Goal: Task Accomplishment & Management: Manage account settings

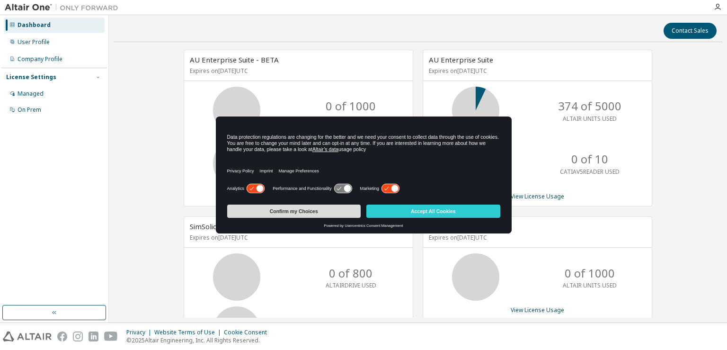
click at [348, 213] on button "Confirm my Choices" at bounding box center [294, 211] width 134 height 13
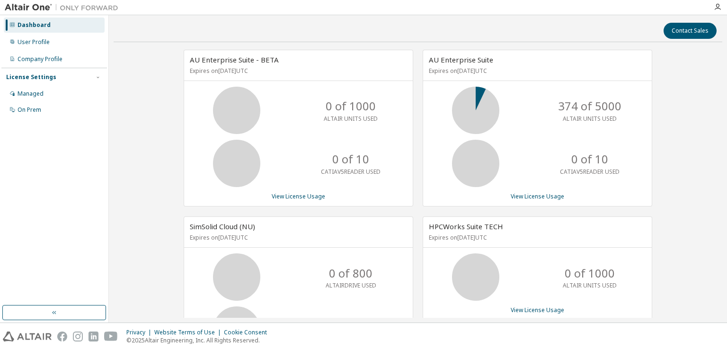
click at [470, 105] on icon at bounding box center [476, 111] width 24 height 24
click at [529, 194] on link "View License Usage" at bounding box center [538, 196] width 54 height 8
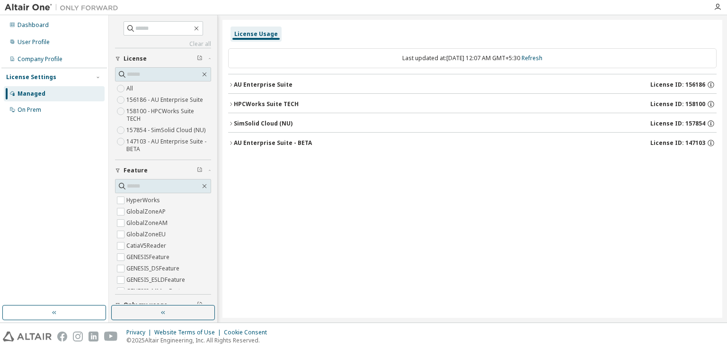
click at [229, 106] on icon "button" at bounding box center [231, 104] width 6 height 6
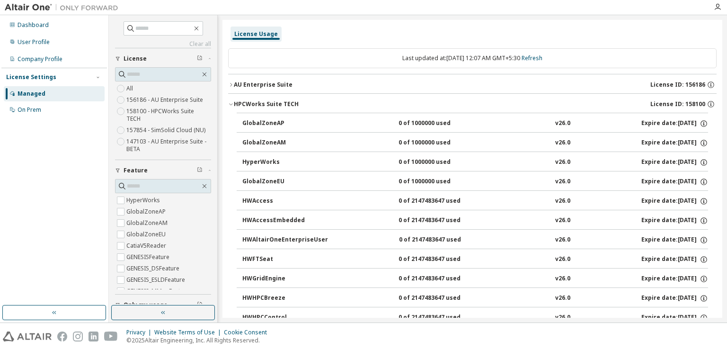
click at [229, 106] on icon "button" at bounding box center [231, 104] width 6 height 6
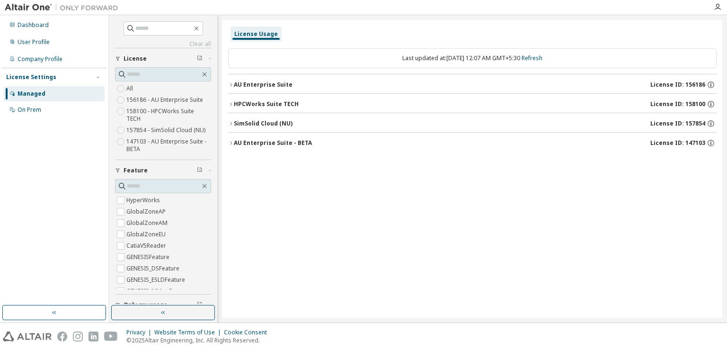
click at [231, 84] on icon "button" at bounding box center [231, 85] width 6 height 6
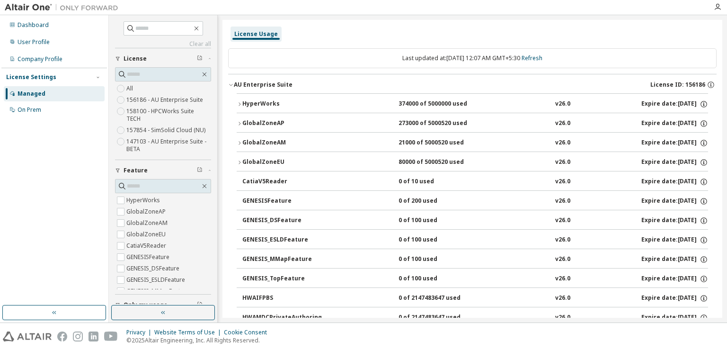
click at [244, 106] on div "HyperWorks" at bounding box center [284, 104] width 85 height 9
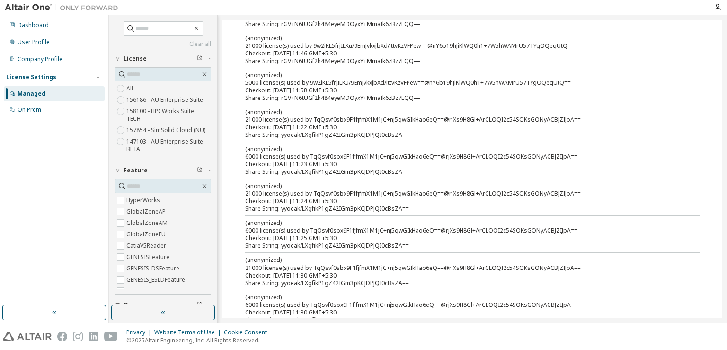
scroll to position [227, 0]
click at [39, 43] on div "User Profile" at bounding box center [34, 42] width 32 height 8
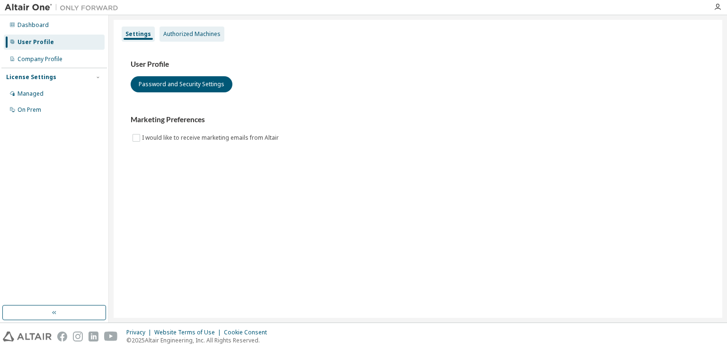
click at [196, 36] on div "Authorized Machines" at bounding box center [191, 34] width 57 height 8
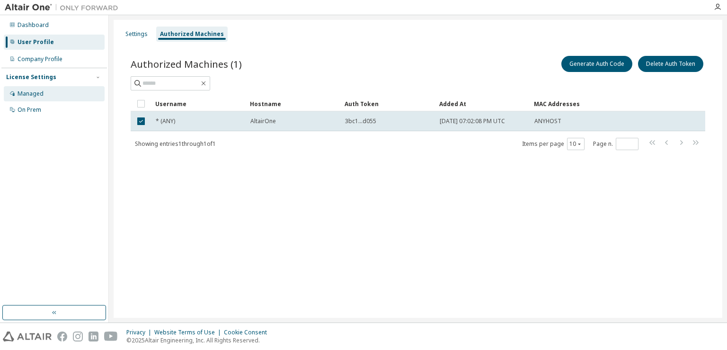
click at [51, 95] on div "Managed" at bounding box center [54, 93] width 101 height 15
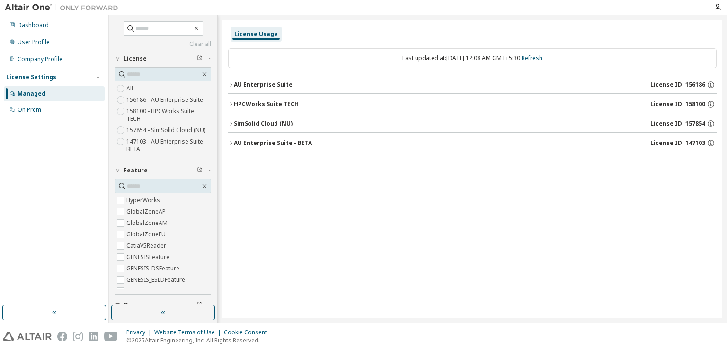
click at [259, 144] on div "AU Enterprise Suite - BETA" at bounding box center [273, 143] width 78 height 8
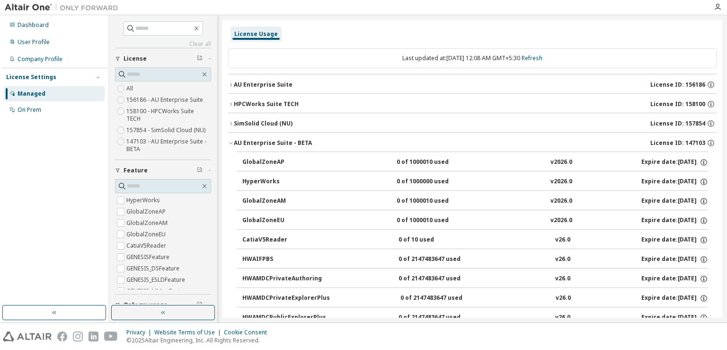
click at [243, 85] on div "AU Enterprise Suite" at bounding box center [263, 85] width 59 height 8
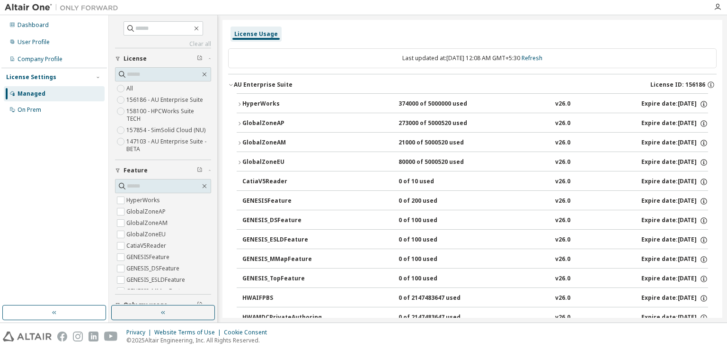
click at [242, 121] on icon "button" at bounding box center [240, 124] width 6 height 6
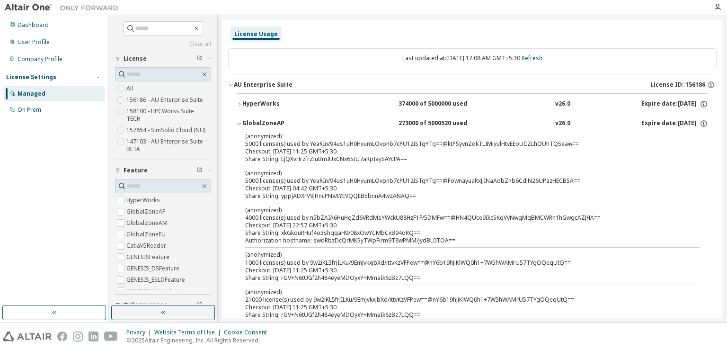
click at [242, 121] on icon "button" at bounding box center [240, 124] width 6 height 6
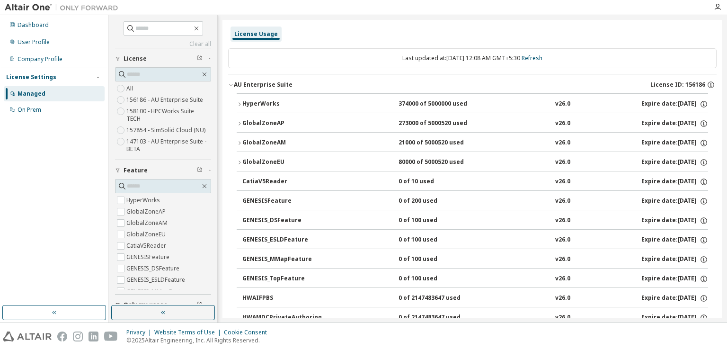
click at [240, 142] on icon "button" at bounding box center [240, 143] width 6 height 6
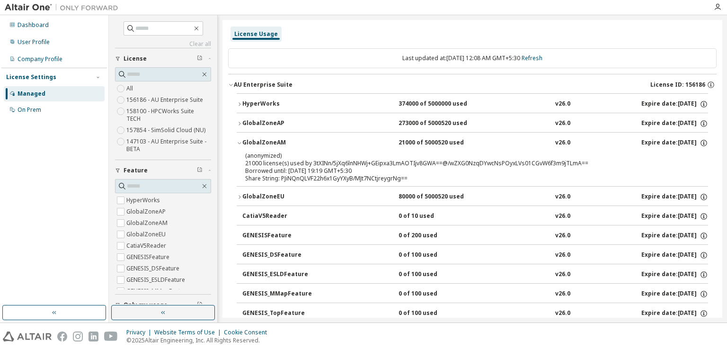
click at [132, 102] on label "156186 - AU Enterprise Suite" at bounding box center [165, 99] width 79 height 11
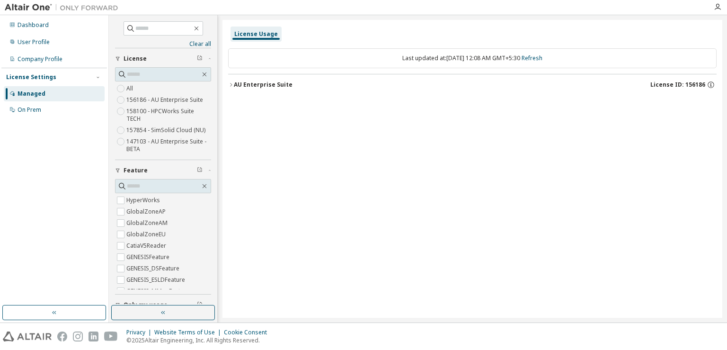
click at [231, 85] on icon "button" at bounding box center [231, 84] width 2 height 3
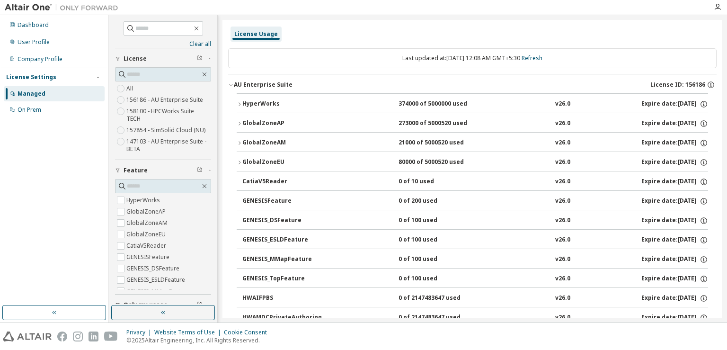
click at [238, 104] on icon "button" at bounding box center [240, 104] width 6 height 6
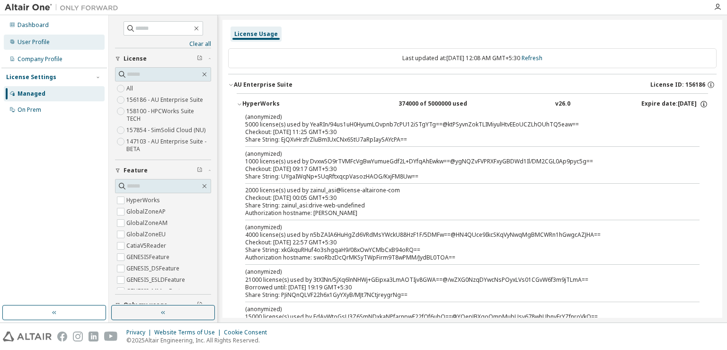
click at [47, 39] on div "User Profile" at bounding box center [34, 42] width 32 height 8
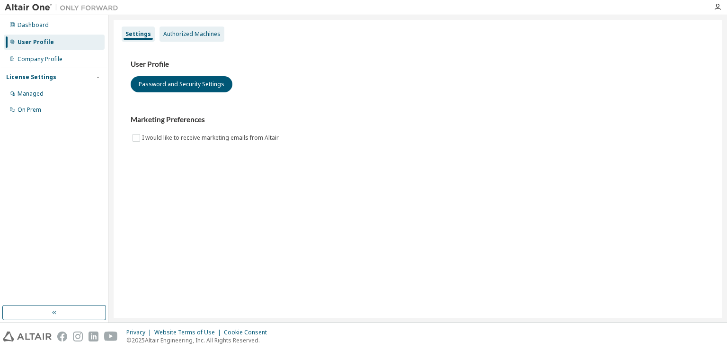
click at [180, 37] on div "Authorized Machines" at bounding box center [191, 34] width 57 height 8
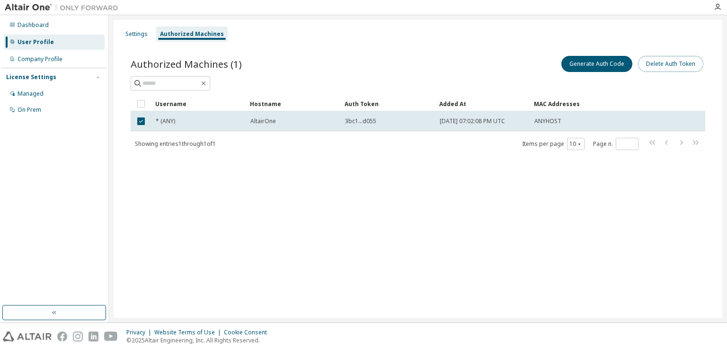
click at [654, 66] on button "Delete Auth Token" at bounding box center [670, 64] width 65 height 16
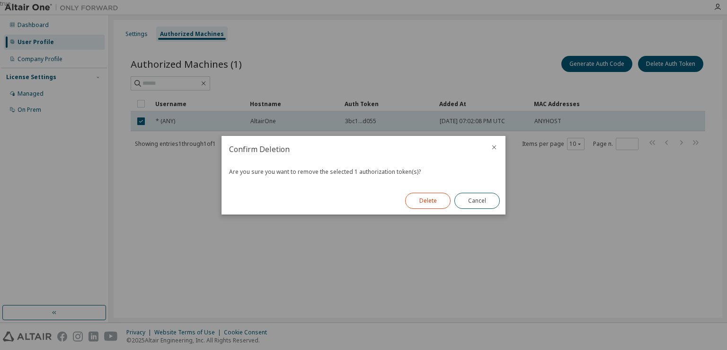
click at [431, 201] on button "Delete" at bounding box center [427, 201] width 45 height 16
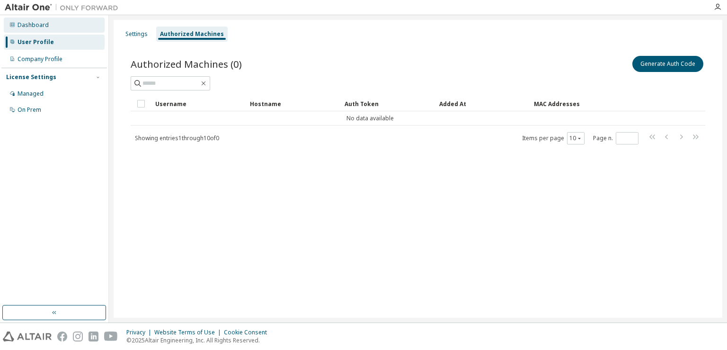
click at [25, 24] on div "Dashboard" at bounding box center [33, 25] width 31 height 8
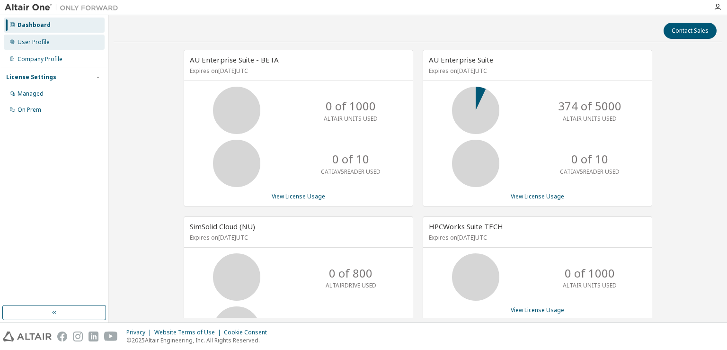
click at [31, 41] on div "User Profile" at bounding box center [34, 42] width 32 height 8
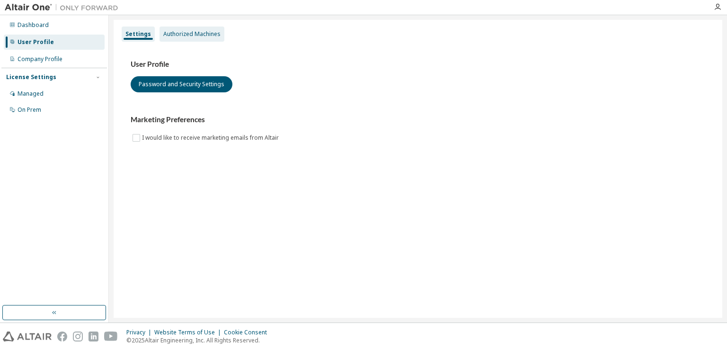
click at [217, 31] on div "Authorized Machines" at bounding box center [191, 34] width 57 height 8
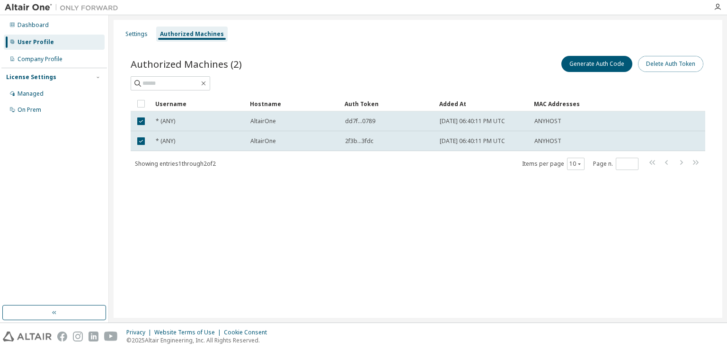
click at [653, 66] on button "Delete Auth Token" at bounding box center [670, 64] width 65 height 16
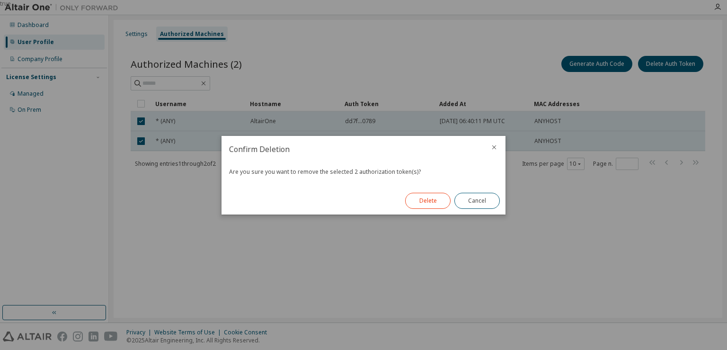
click at [424, 206] on button "Delete" at bounding box center [427, 201] width 45 height 16
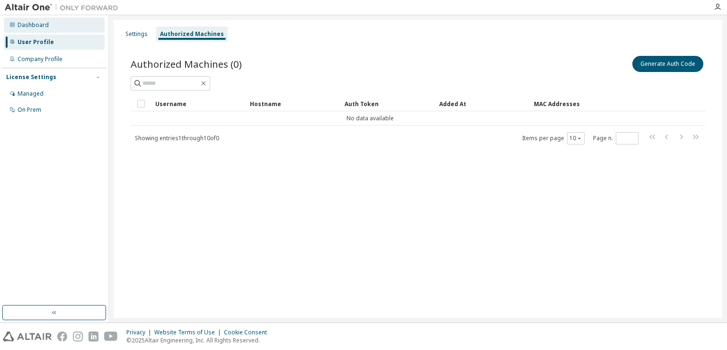
click at [23, 20] on div "Dashboard" at bounding box center [54, 25] width 101 height 15
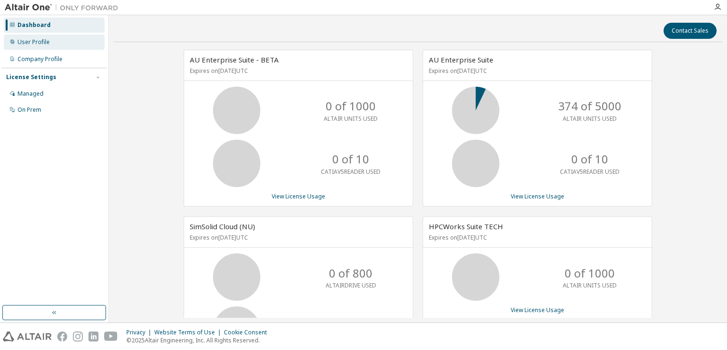
click at [36, 43] on div "User Profile" at bounding box center [34, 42] width 32 height 8
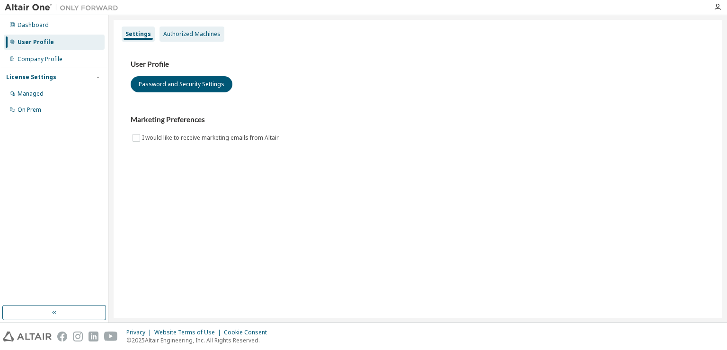
click at [181, 33] on div "Authorized Machines" at bounding box center [191, 34] width 57 height 8
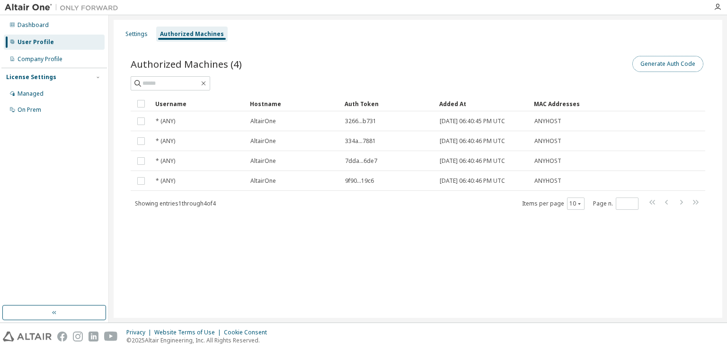
click at [646, 62] on button "Generate Auth Code" at bounding box center [668, 64] width 71 height 16
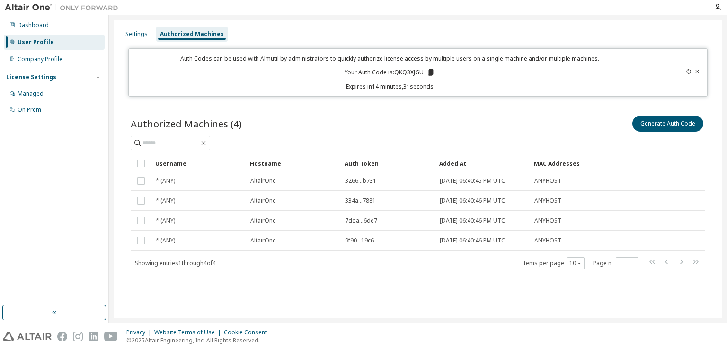
click at [428, 72] on icon at bounding box center [431, 72] width 9 height 9
click at [434, 73] on icon at bounding box center [431, 72] width 9 height 9
click at [44, 30] on div "Dashboard" at bounding box center [54, 25] width 101 height 15
